Goal: Find specific page/section: Find specific page/section

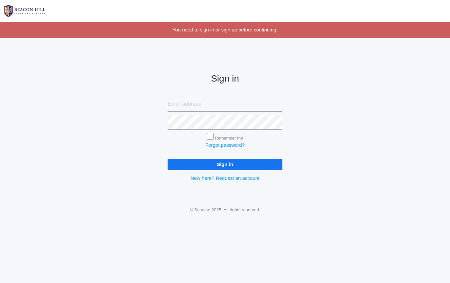
click at [229, 108] on input "email" at bounding box center [225, 104] width 115 height 15
type input "lucas@beaconhillclassical.org"
click at [221, 166] on input "Sign in" at bounding box center [225, 164] width 115 height 11
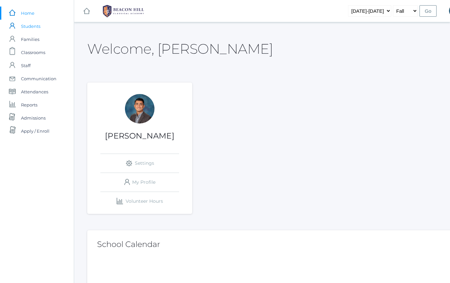
click at [49, 29] on link "icons/user/plain Created with Sketch. Students" at bounding box center [37, 26] width 74 height 13
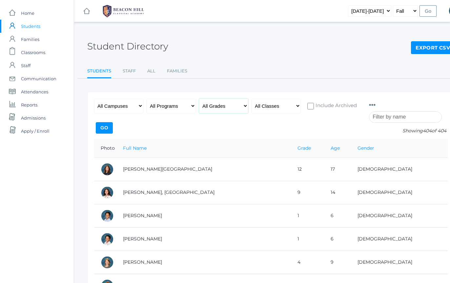
click at [210, 108] on select "All Grades Grammar - Kindergarten - 1st Grade - 2nd Grade - 3rd Grade - 4th Gra…" at bounding box center [223, 106] width 49 height 15
select select "9"
click at [115, 126] on div "All Campuses [GEOGRAPHIC_DATA] All Programs Full-Time Collaborative 4-Day Affil…" at bounding box center [228, 119] width 268 height 40
click at [108, 126] on input "Go" at bounding box center [104, 127] width 17 height 11
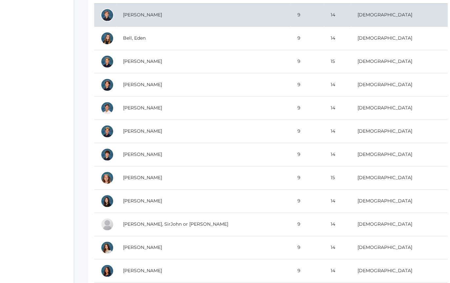
scroll to position [212, 0]
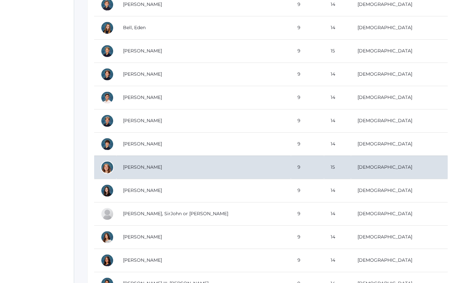
click at [106, 168] on div at bounding box center [107, 167] width 13 height 13
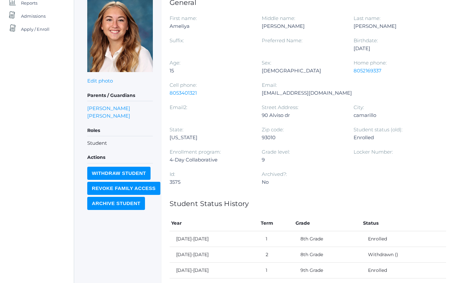
scroll to position [105, 0]
